Goal: Task Accomplishment & Management: Manage account settings

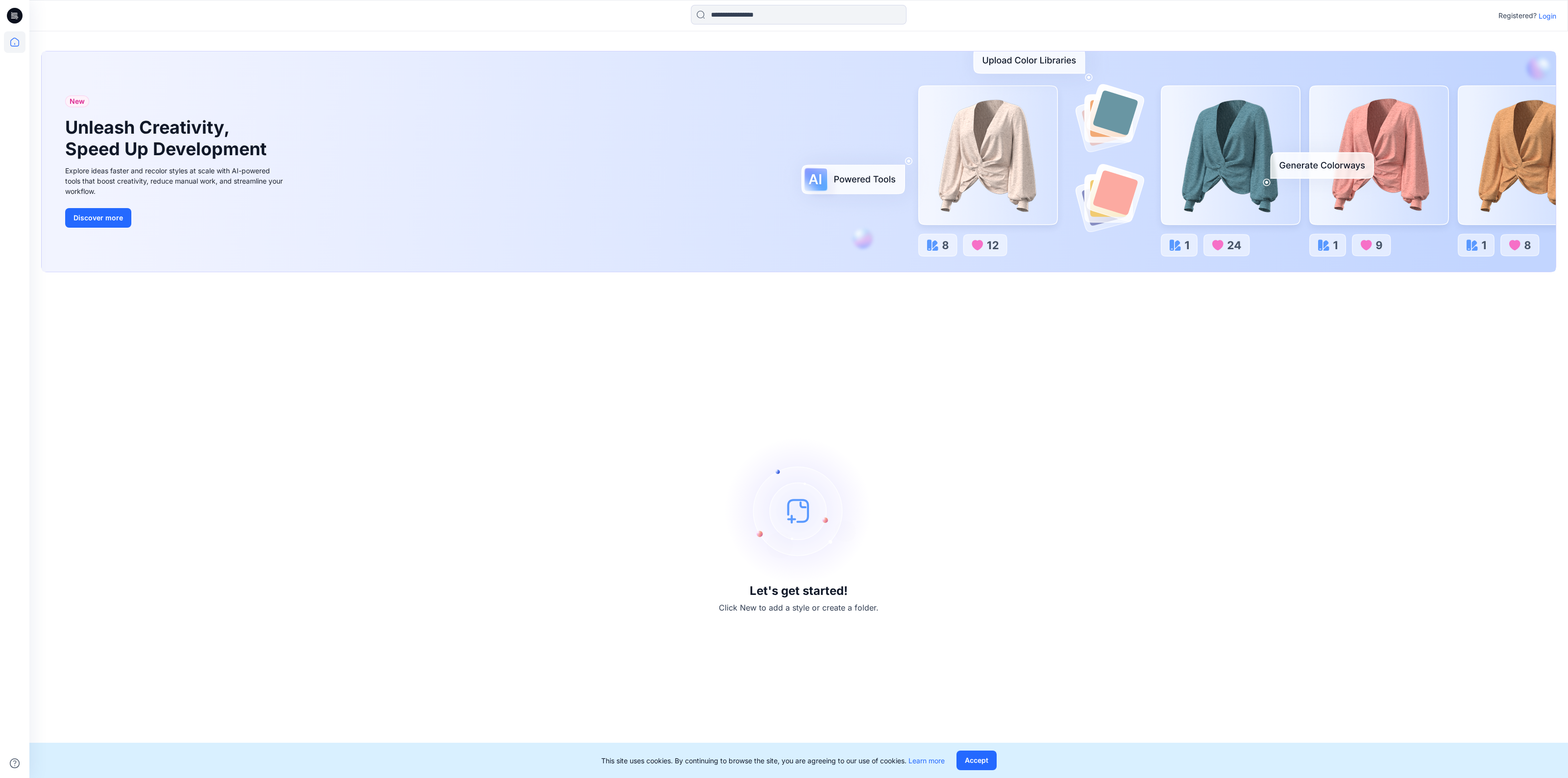
click at [1543, 18] on p "Login" at bounding box center [1547, 16] width 17 height 10
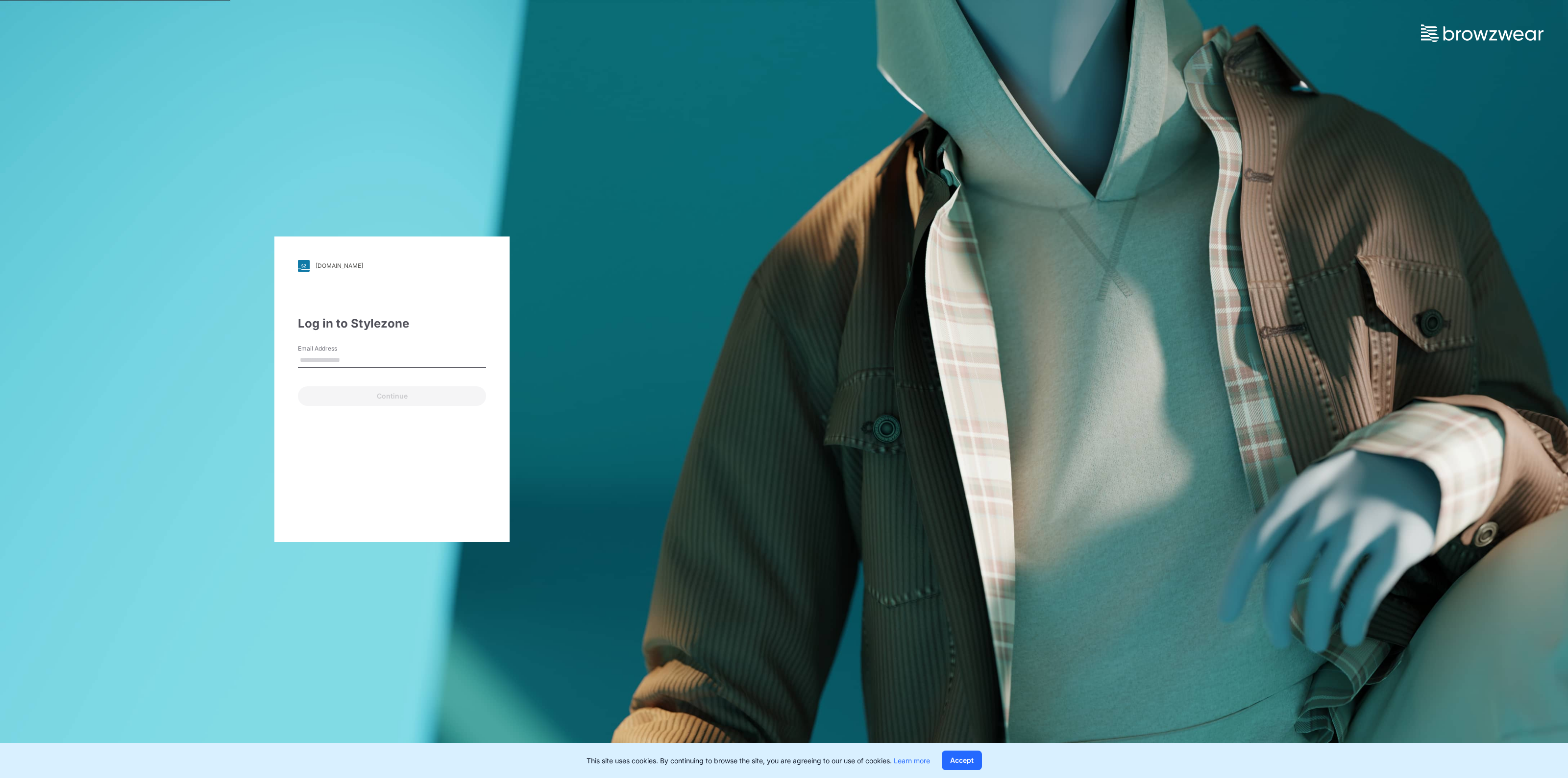
type input "**********"
click at [406, 400] on button "Continue" at bounding box center [392, 396] width 188 height 20
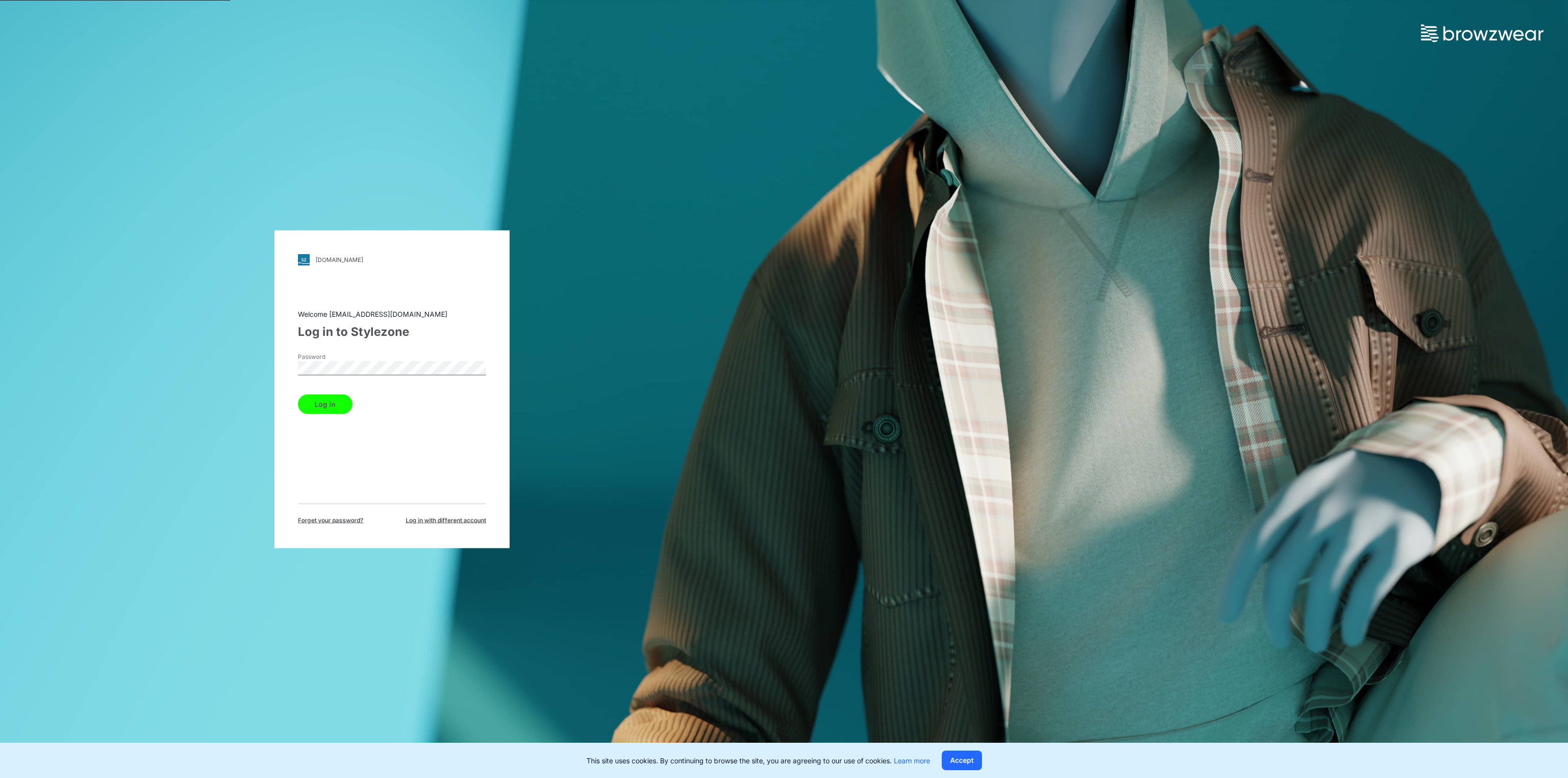
click at [330, 402] on button "Log in" at bounding box center [325, 404] width 54 height 20
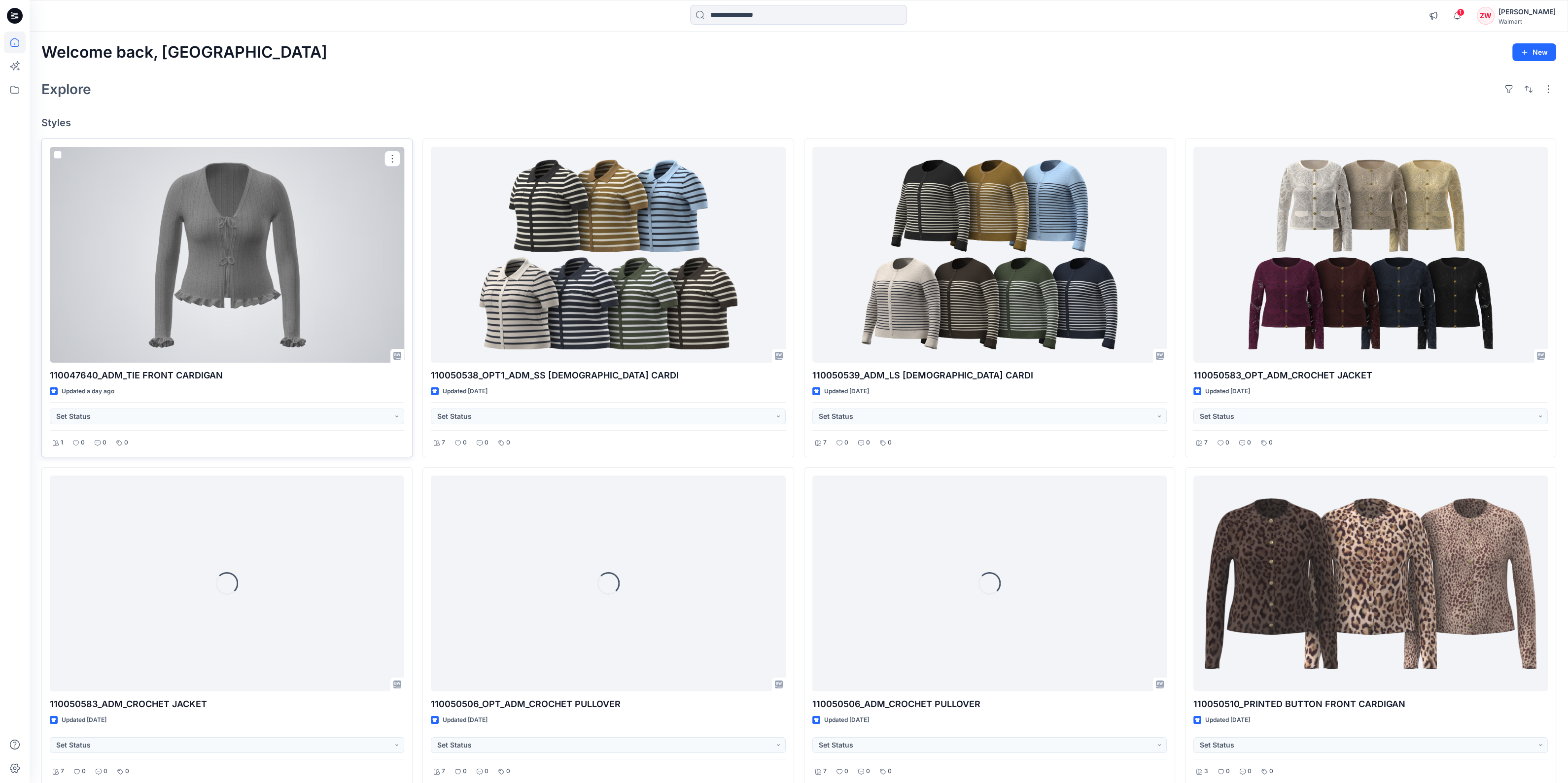
click at [268, 281] on div at bounding box center [227, 255] width 355 height 216
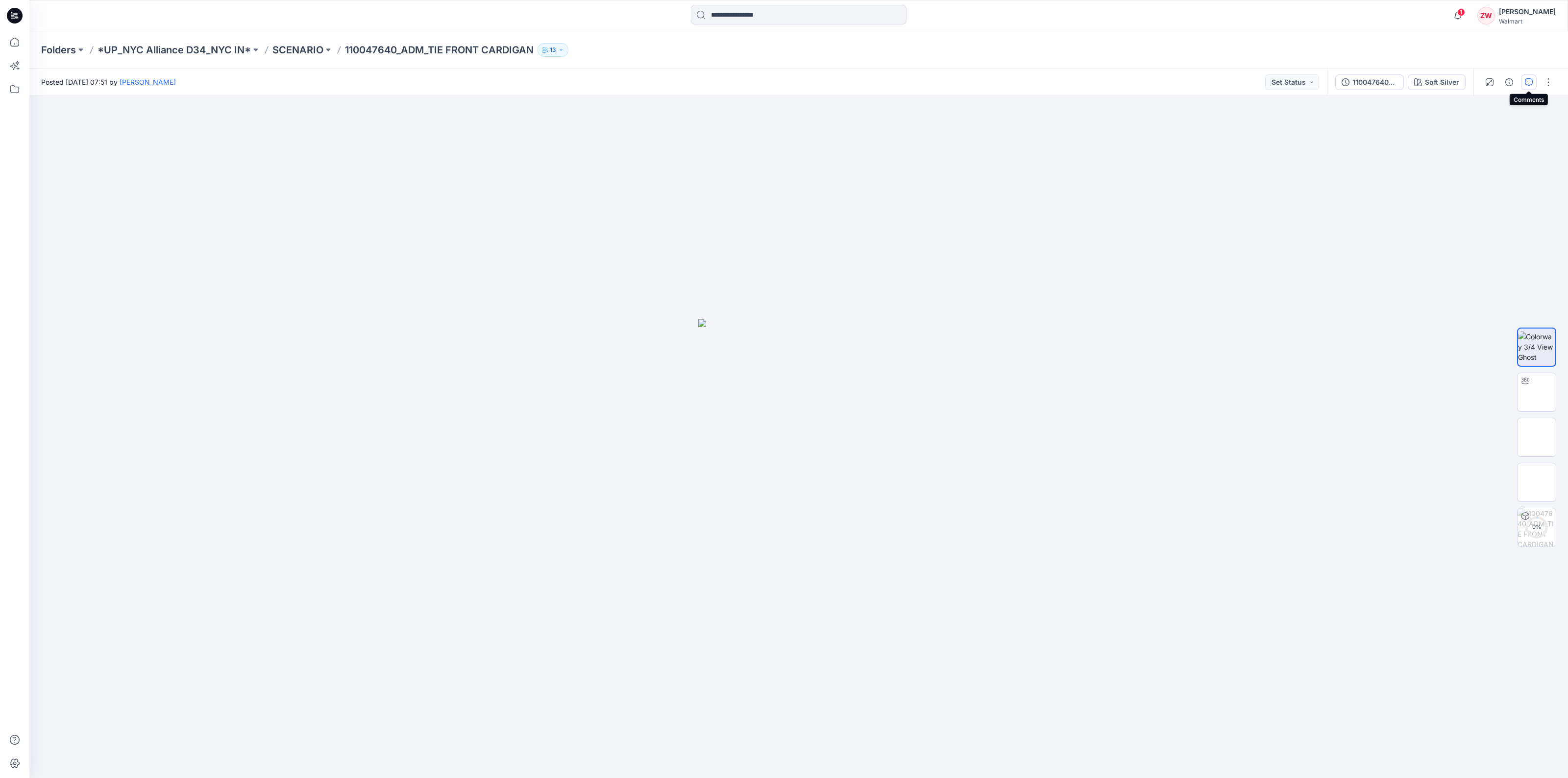
click at [1525, 86] on icon "button" at bounding box center [1528, 82] width 8 height 8
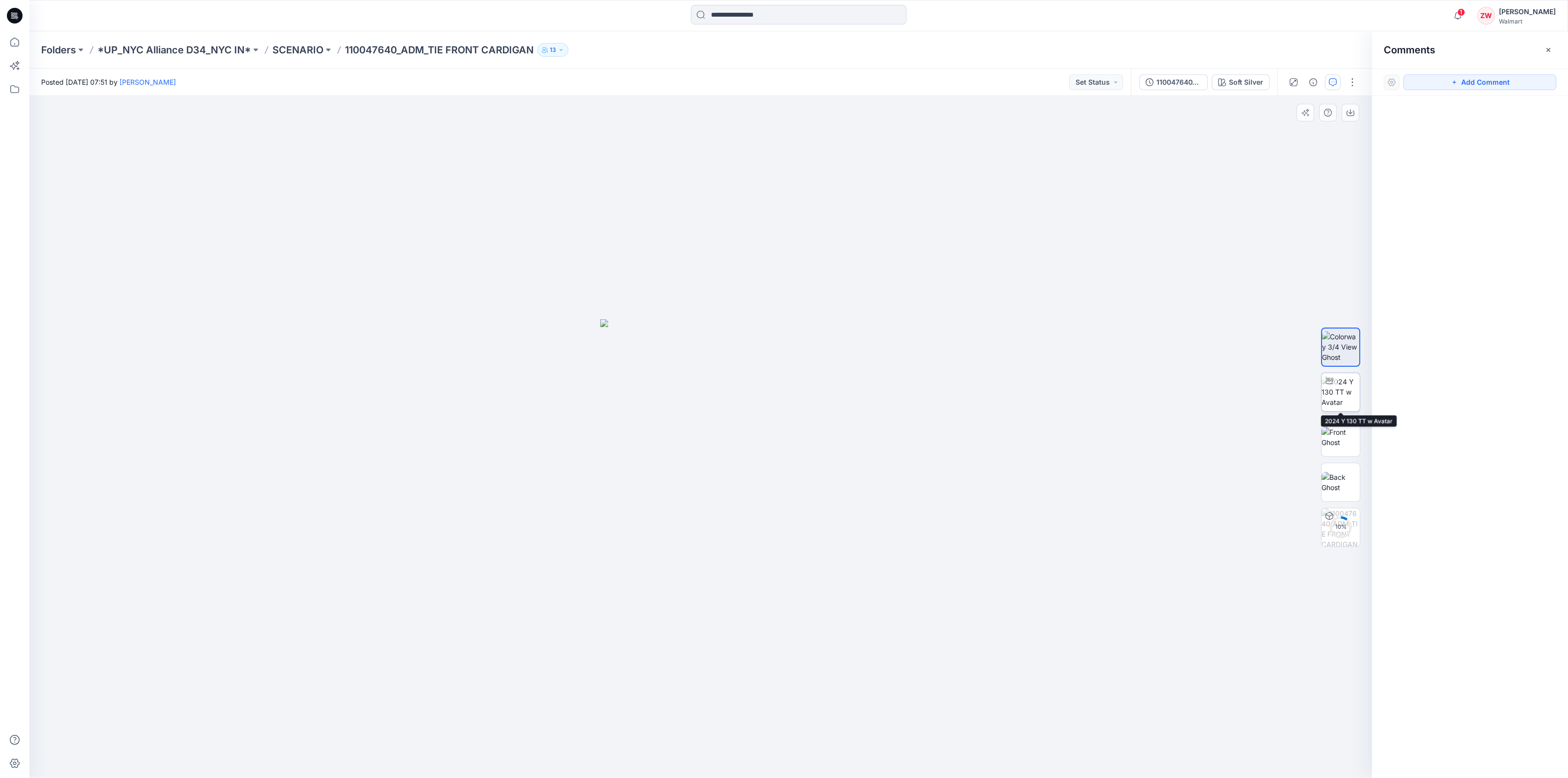
click at [1342, 390] on img at bounding box center [1340, 392] width 38 height 31
drag, startPoint x: 701, startPoint y: 766, endPoint x: 693, endPoint y: 745, distance: 22.5
click at [693, 745] on icon at bounding box center [701, 749] width 297 height 37
click at [1348, 432] on img at bounding box center [1340, 437] width 38 height 20
click at [1339, 473] on img at bounding box center [1340, 482] width 38 height 20
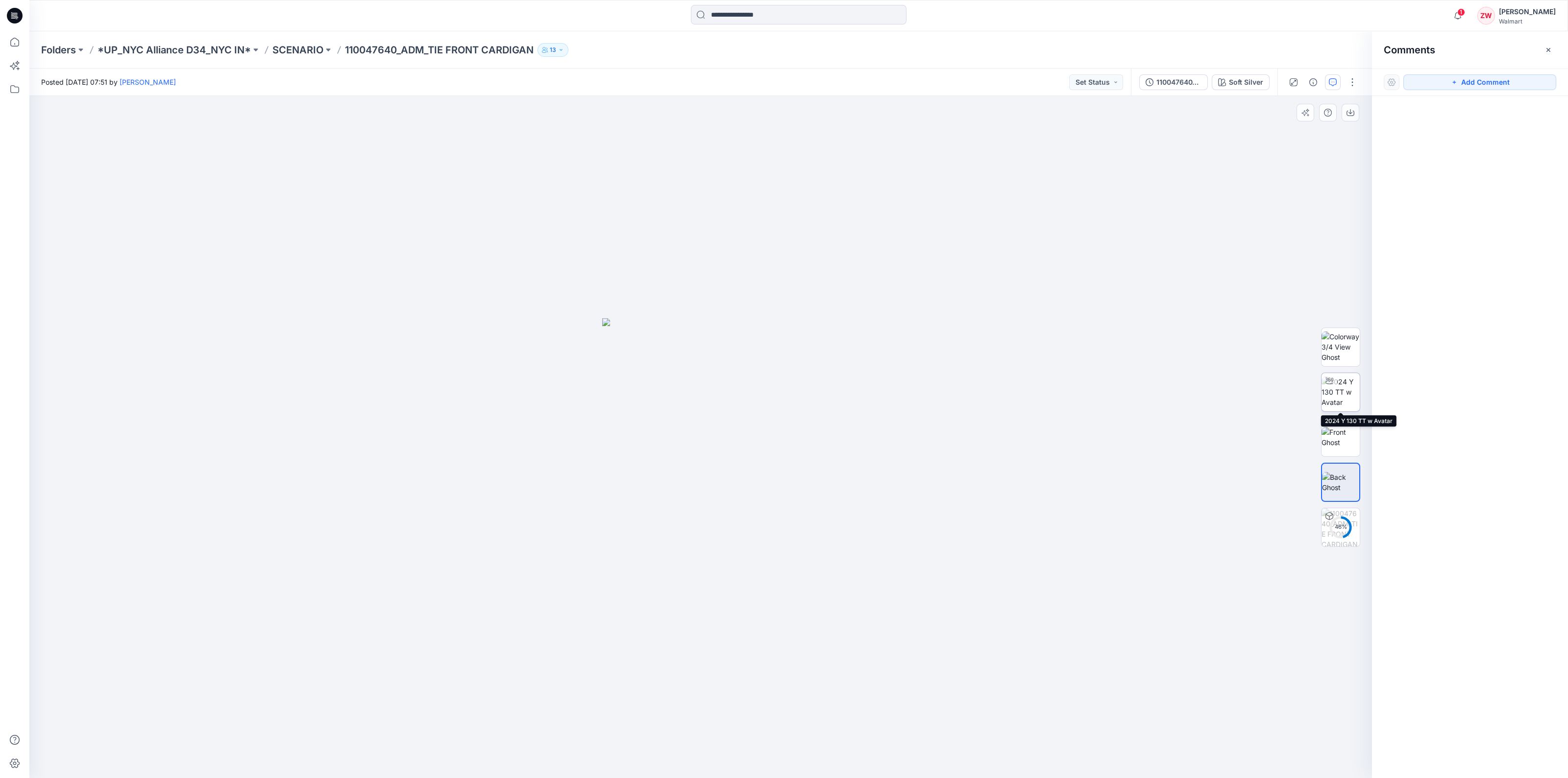
click at [1340, 402] on img at bounding box center [1340, 392] width 38 height 31
click at [1346, 481] on img at bounding box center [1340, 482] width 38 height 20
click at [310, 49] on p "SCENARIO" at bounding box center [298, 49] width 51 height 14
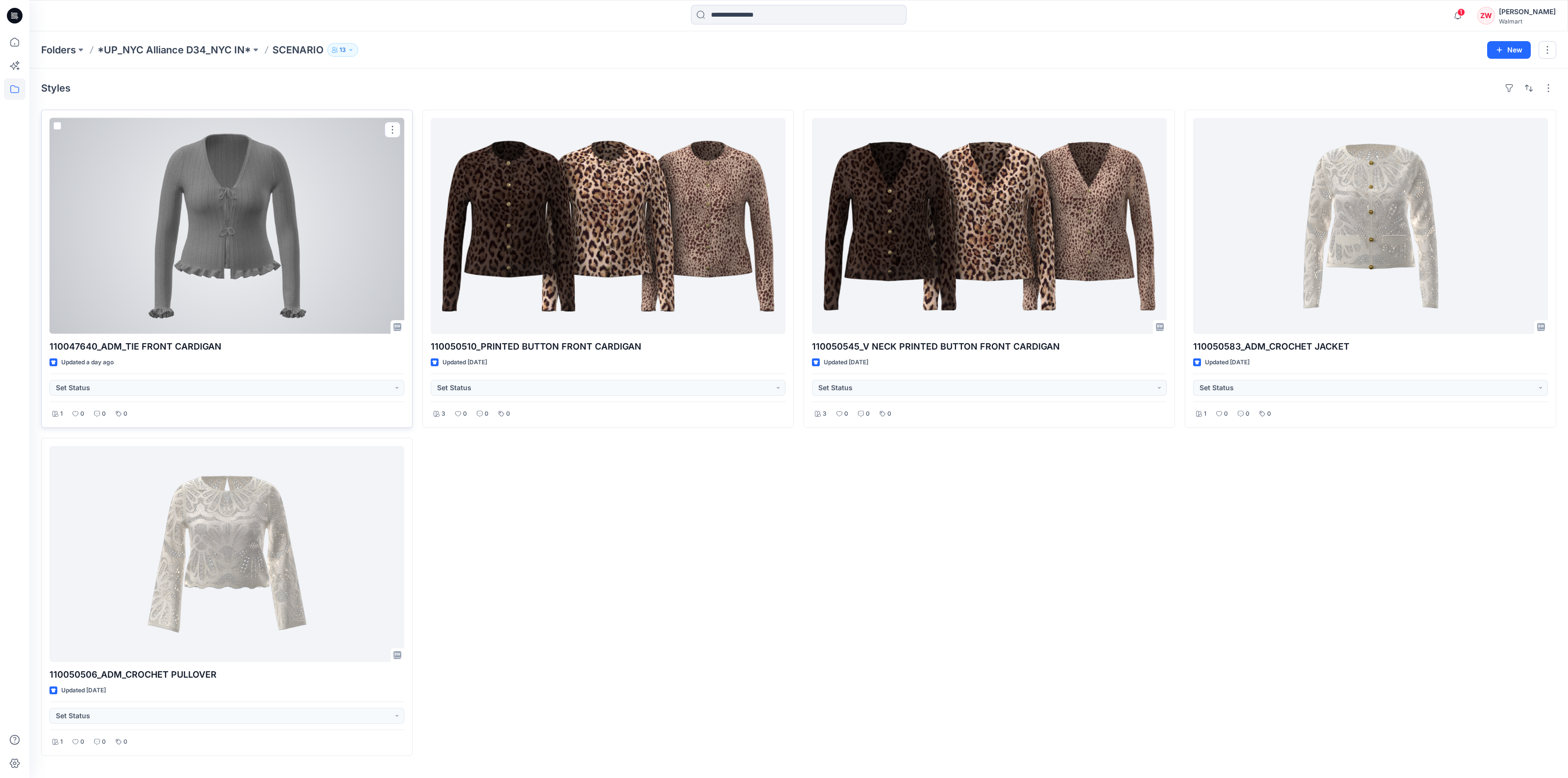
click at [305, 196] on div at bounding box center [226, 226] width 355 height 216
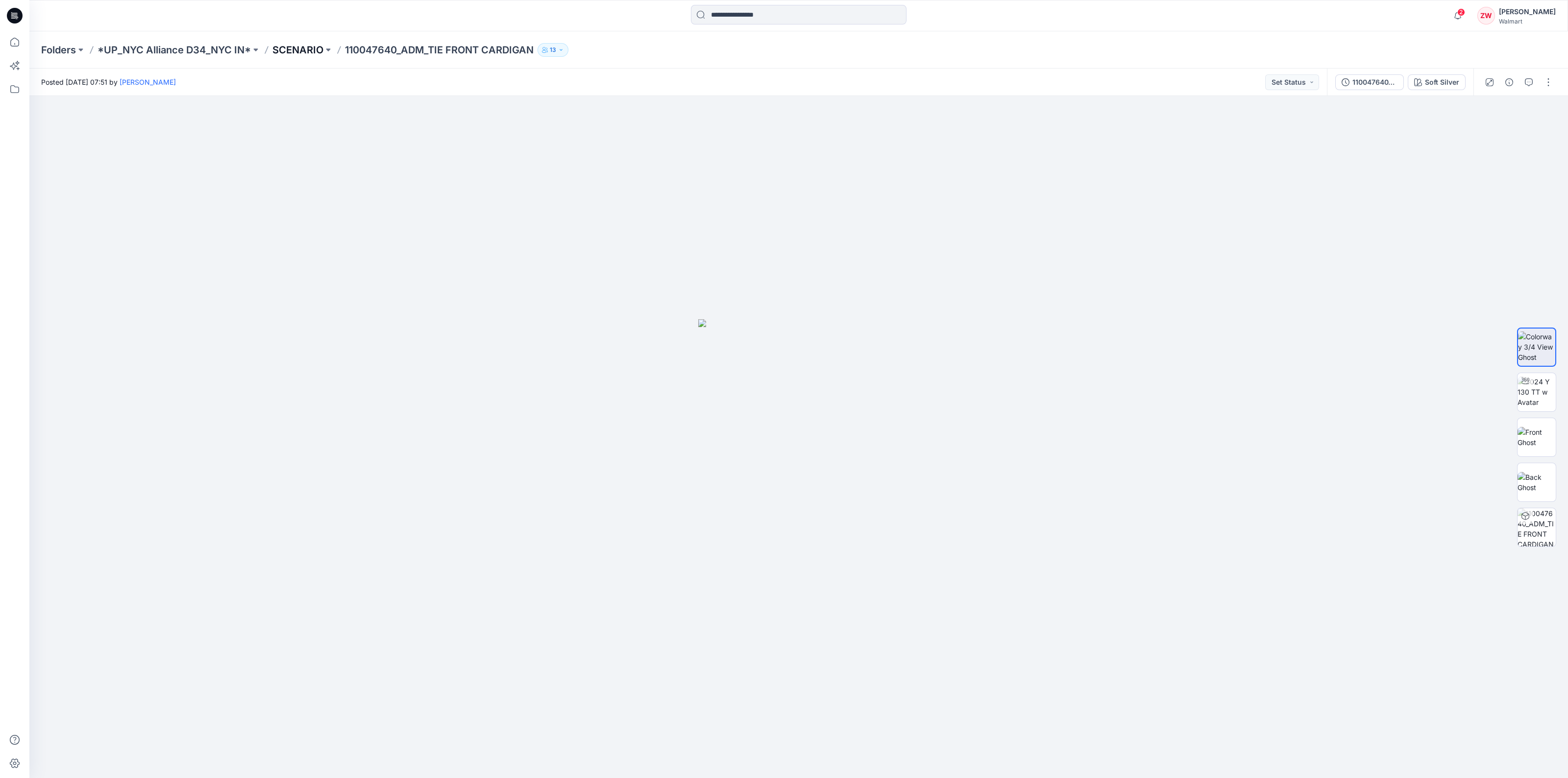
click at [299, 47] on p "SCENARIO" at bounding box center [298, 49] width 51 height 14
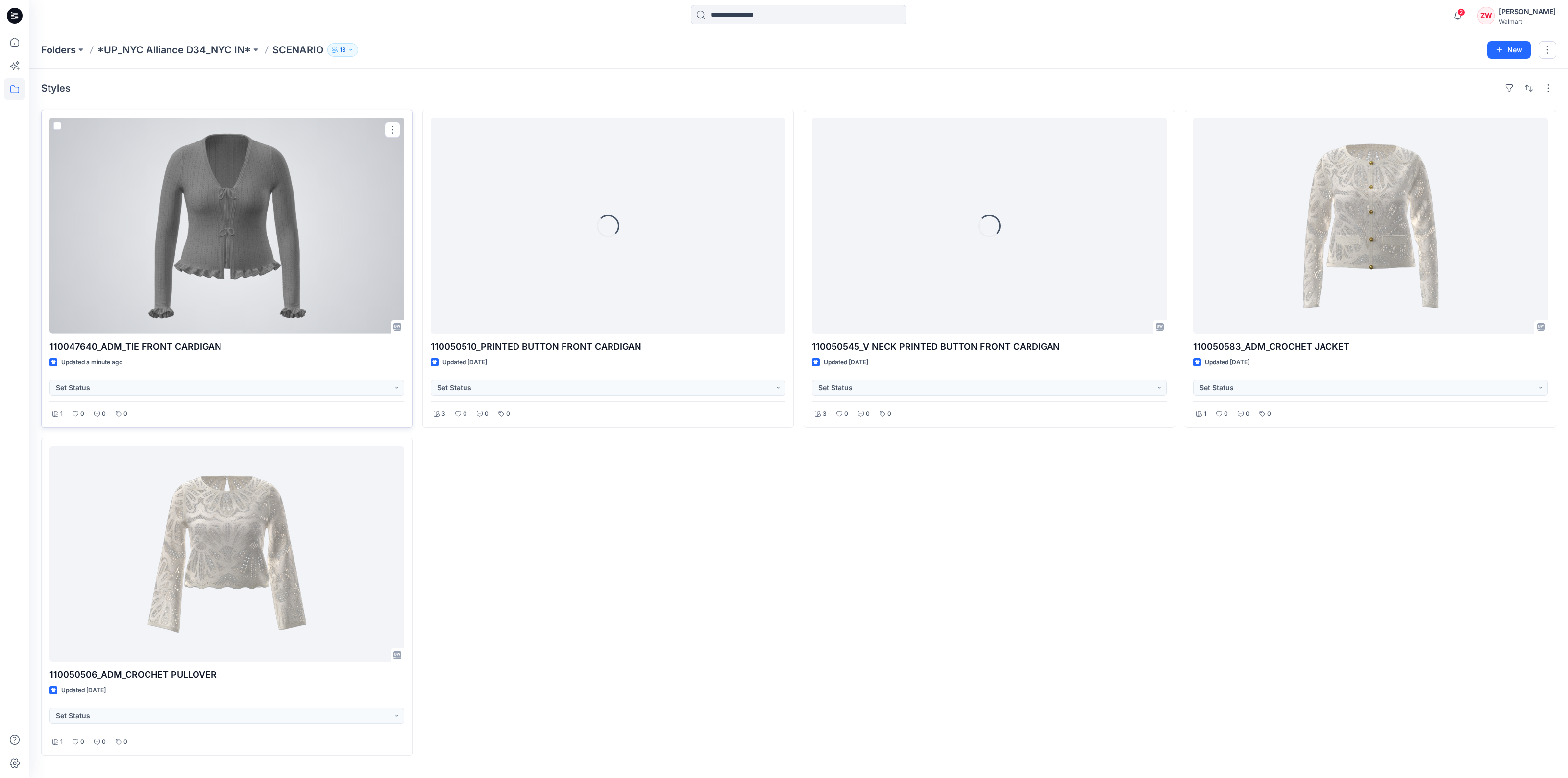
click at [223, 223] on div at bounding box center [226, 226] width 355 height 216
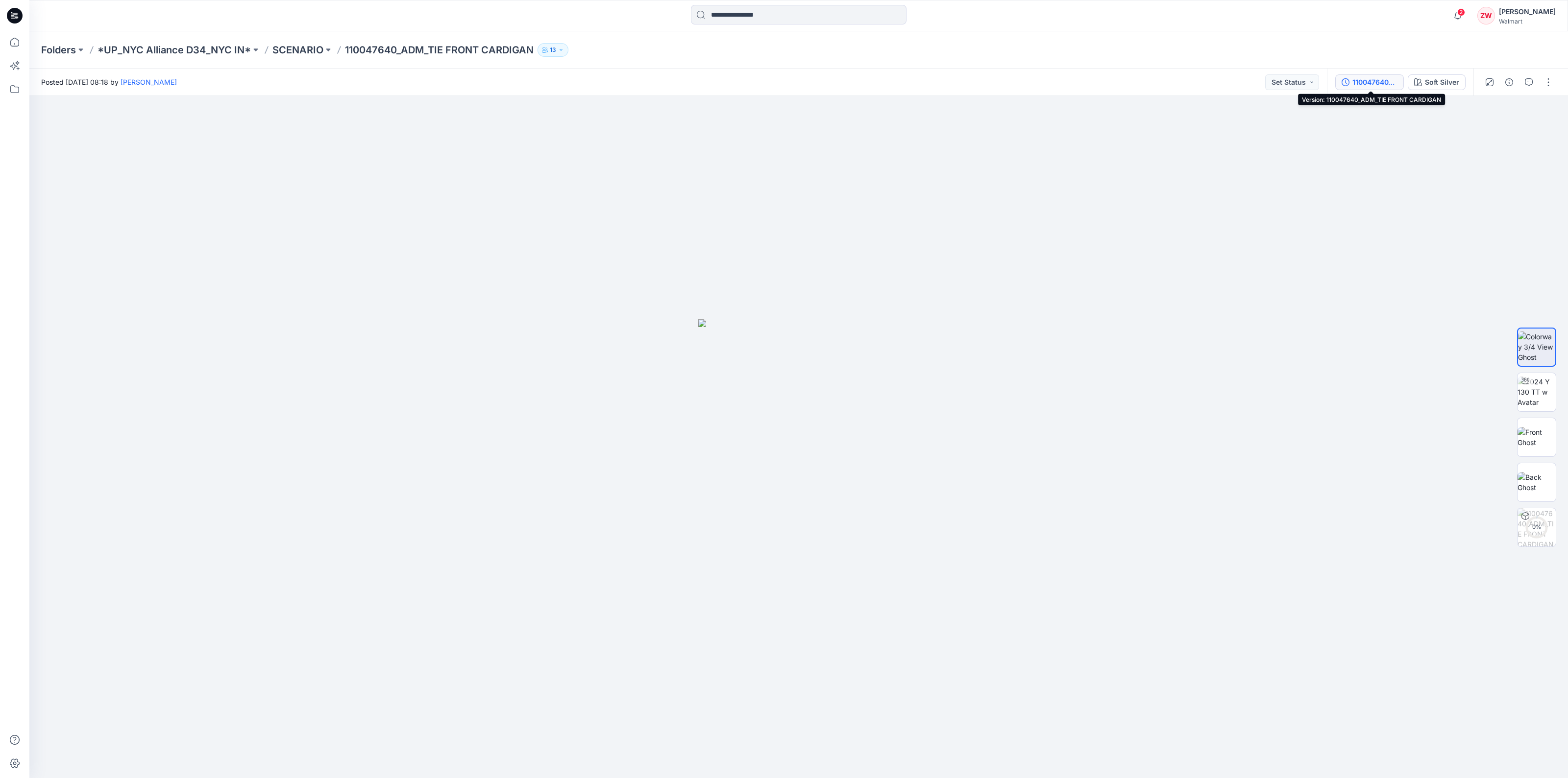
click at [1387, 82] on div "110047640_ADM_TIE FRONT CARDIGAN" at bounding box center [1374, 82] width 45 height 11
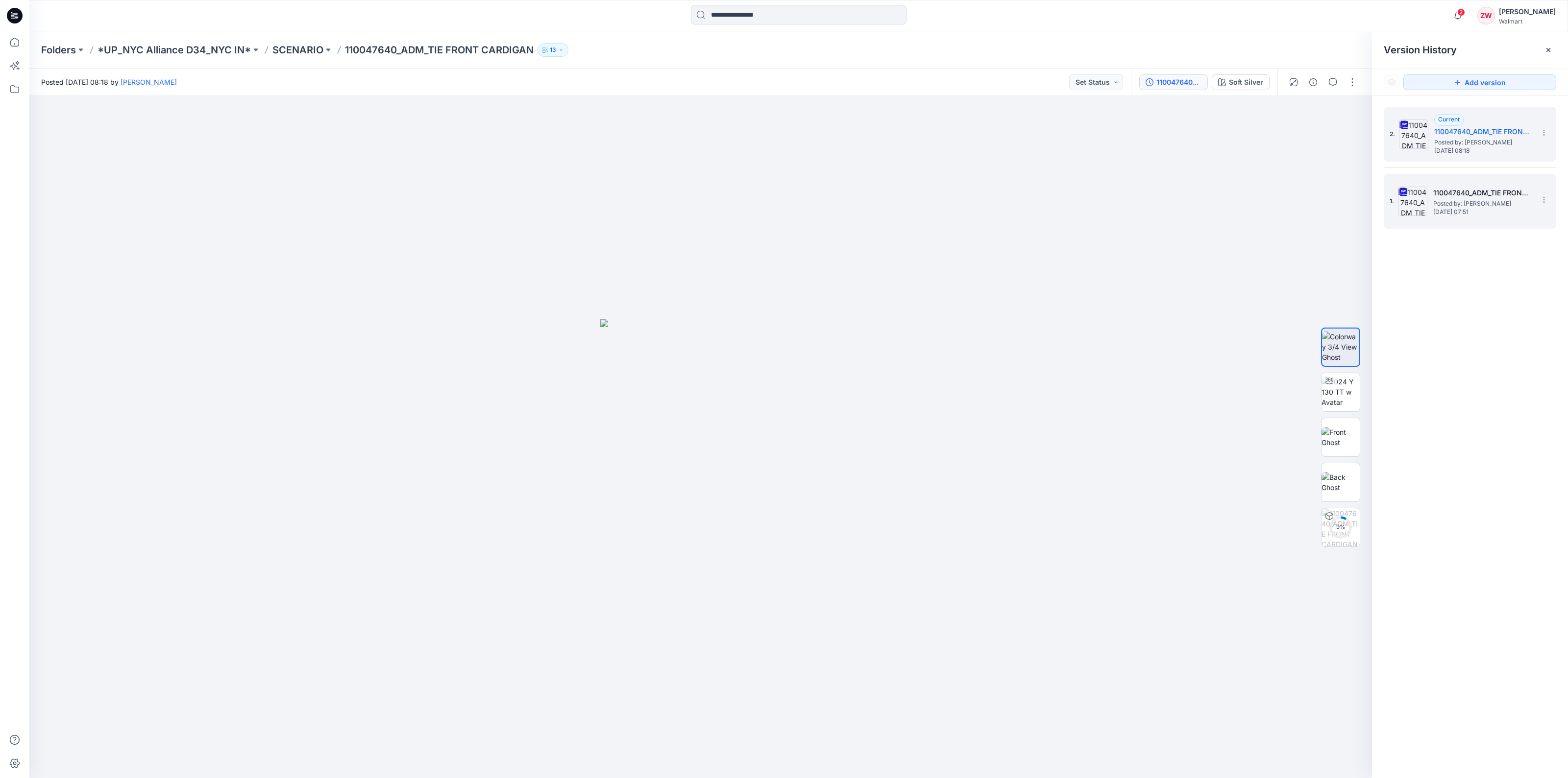
click at [1461, 199] on span "Posted by: [PERSON_NAME]" at bounding box center [1482, 204] width 98 height 10
click at [1455, 133] on h5 "110047640_ADM_TIE FRONT CARDIGAN" at bounding box center [1482, 132] width 98 height 12
click at [1340, 407] on img at bounding box center [1340, 392] width 38 height 31
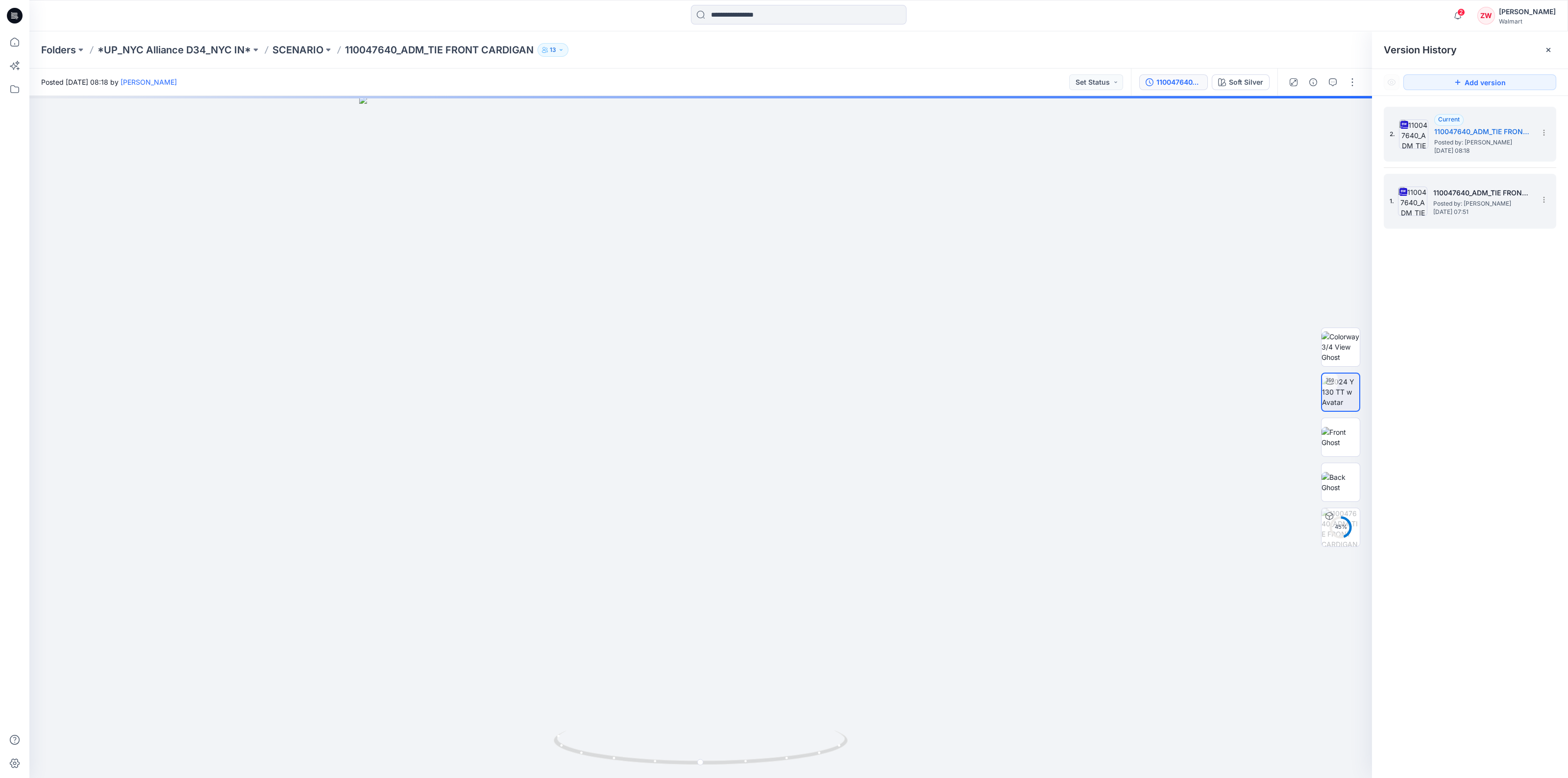
click at [1479, 202] on span "Posted by: [PERSON_NAME]" at bounding box center [1482, 204] width 98 height 10
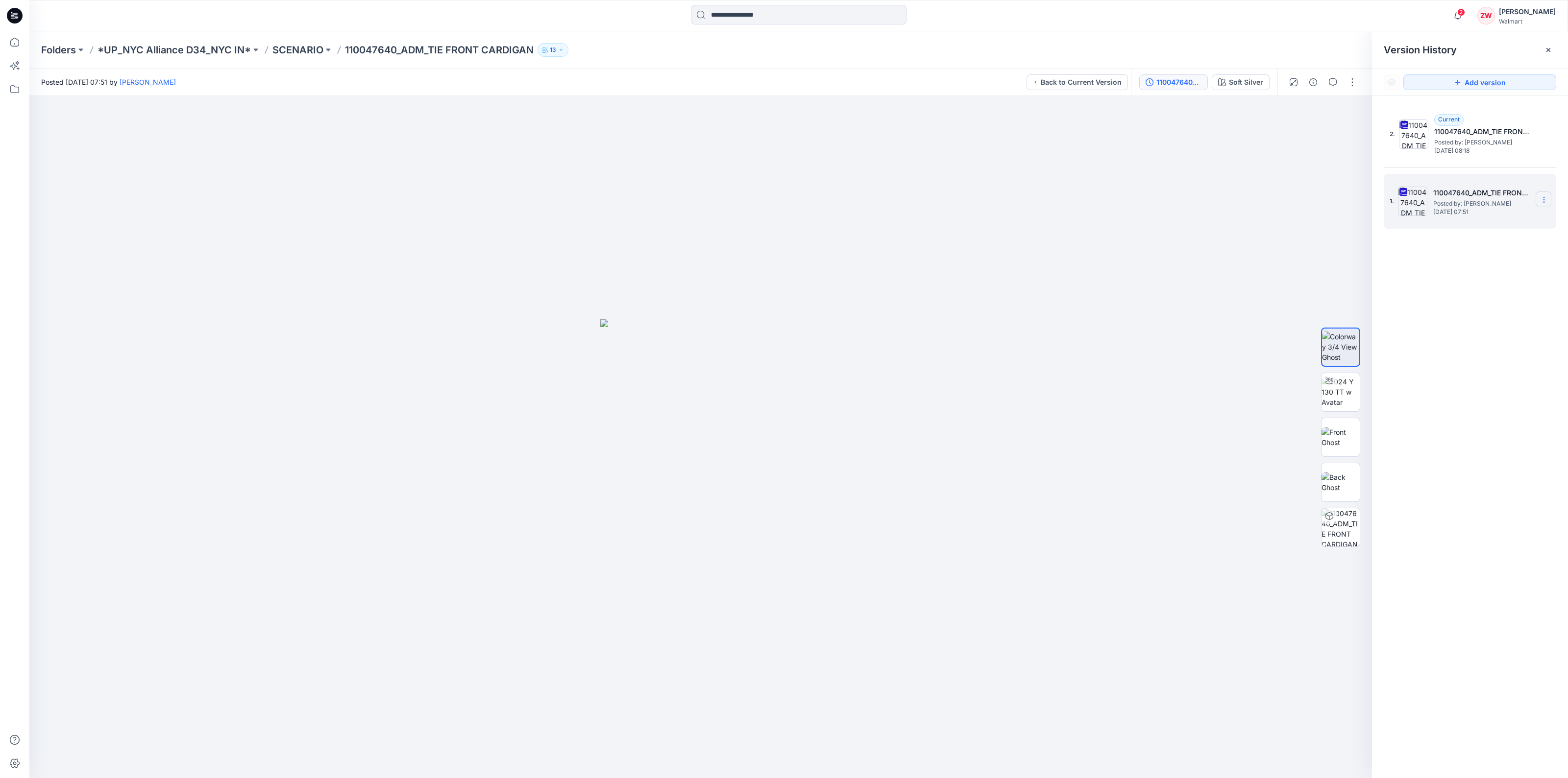
click at [1546, 199] on icon at bounding box center [1543, 199] width 8 height 8
click at [1494, 299] on span "Delete Version" at bounding box center [1475, 302] width 46 height 12
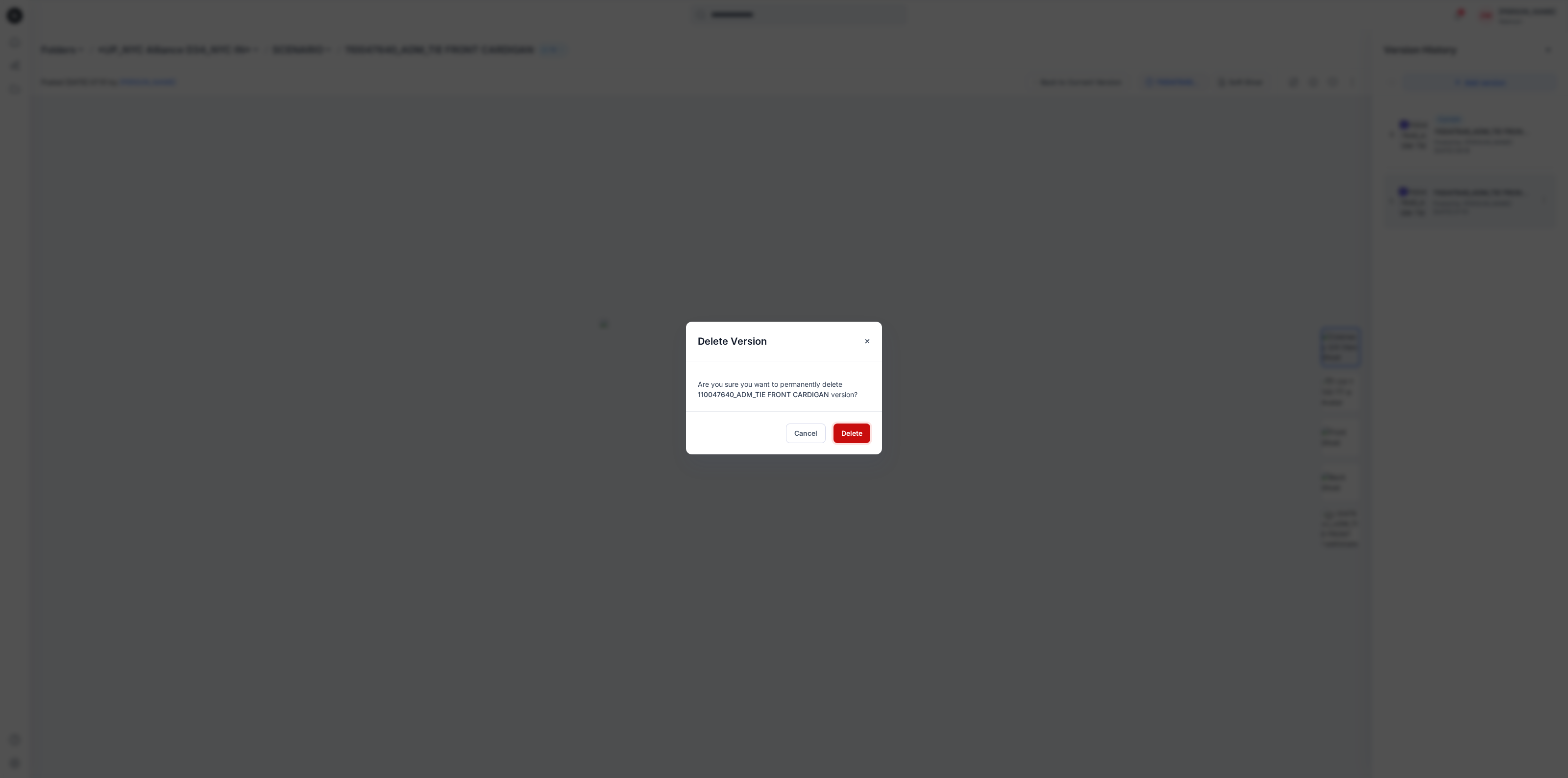
click at [838, 434] on button "Delete" at bounding box center [851, 433] width 37 height 20
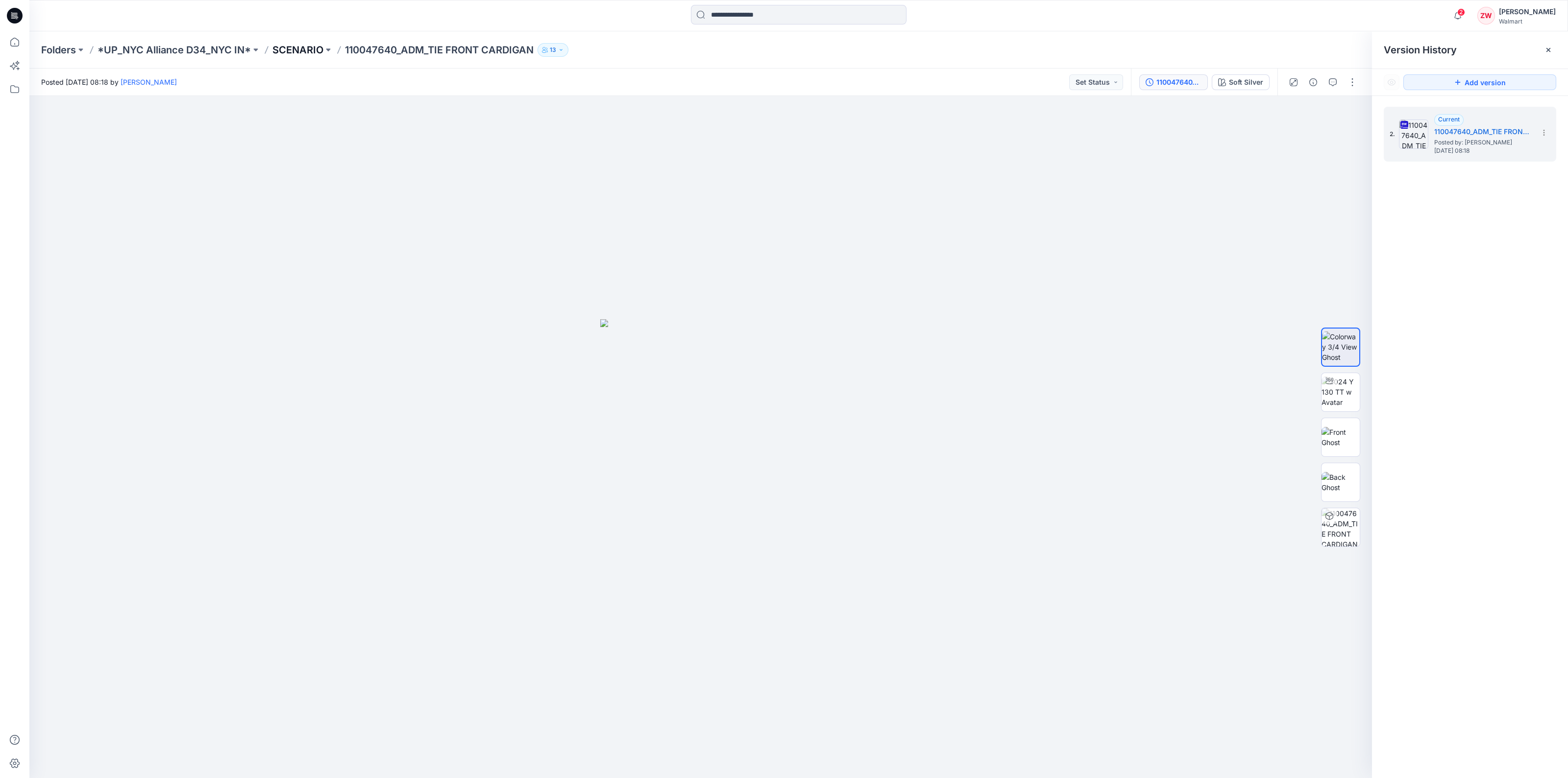
click at [281, 54] on p "SCENARIO" at bounding box center [298, 49] width 51 height 14
